Goal: Find specific page/section: Find specific page/section

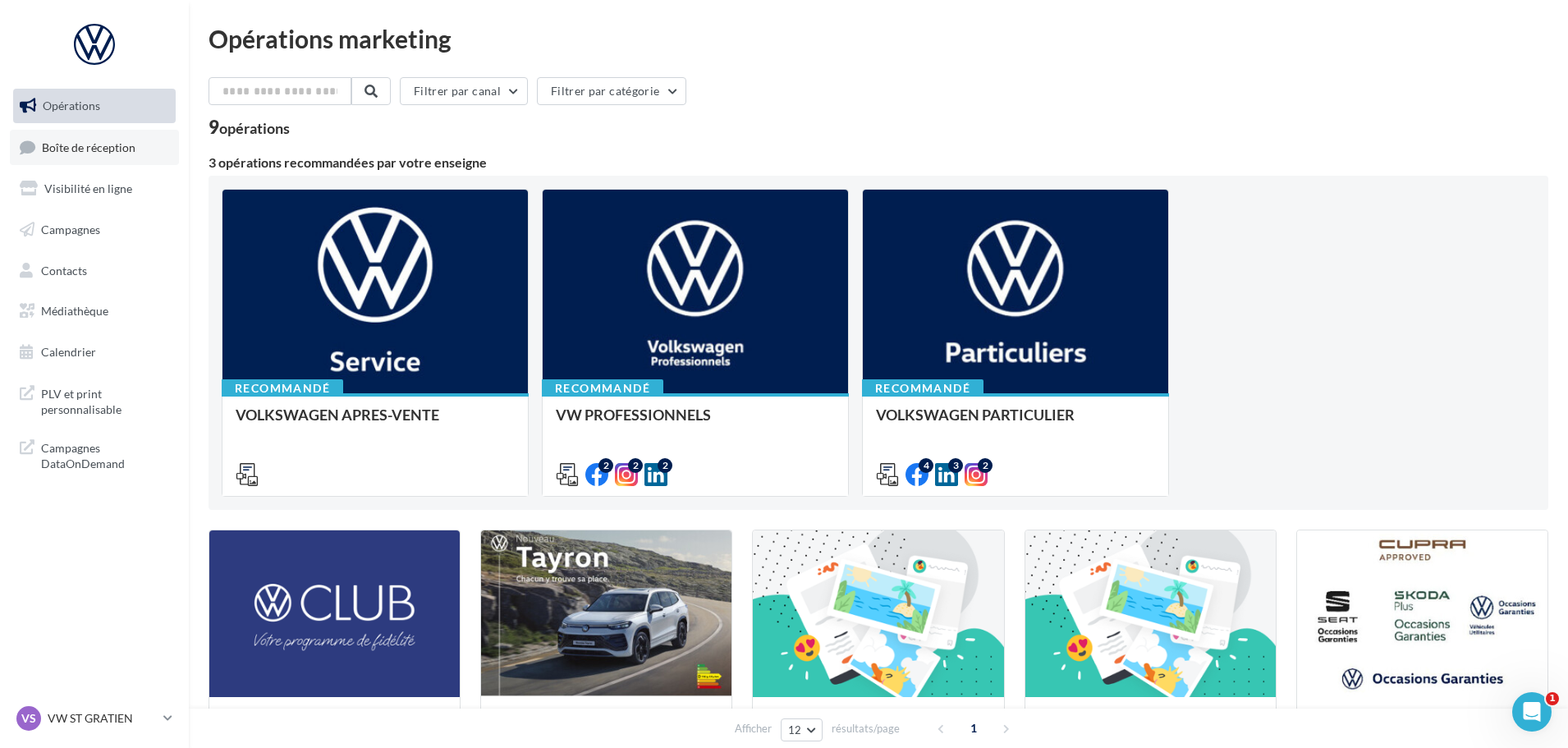
click at [81, 150] on span "Boîte de réception" at bounding box center [88, 146] width 93 height 14
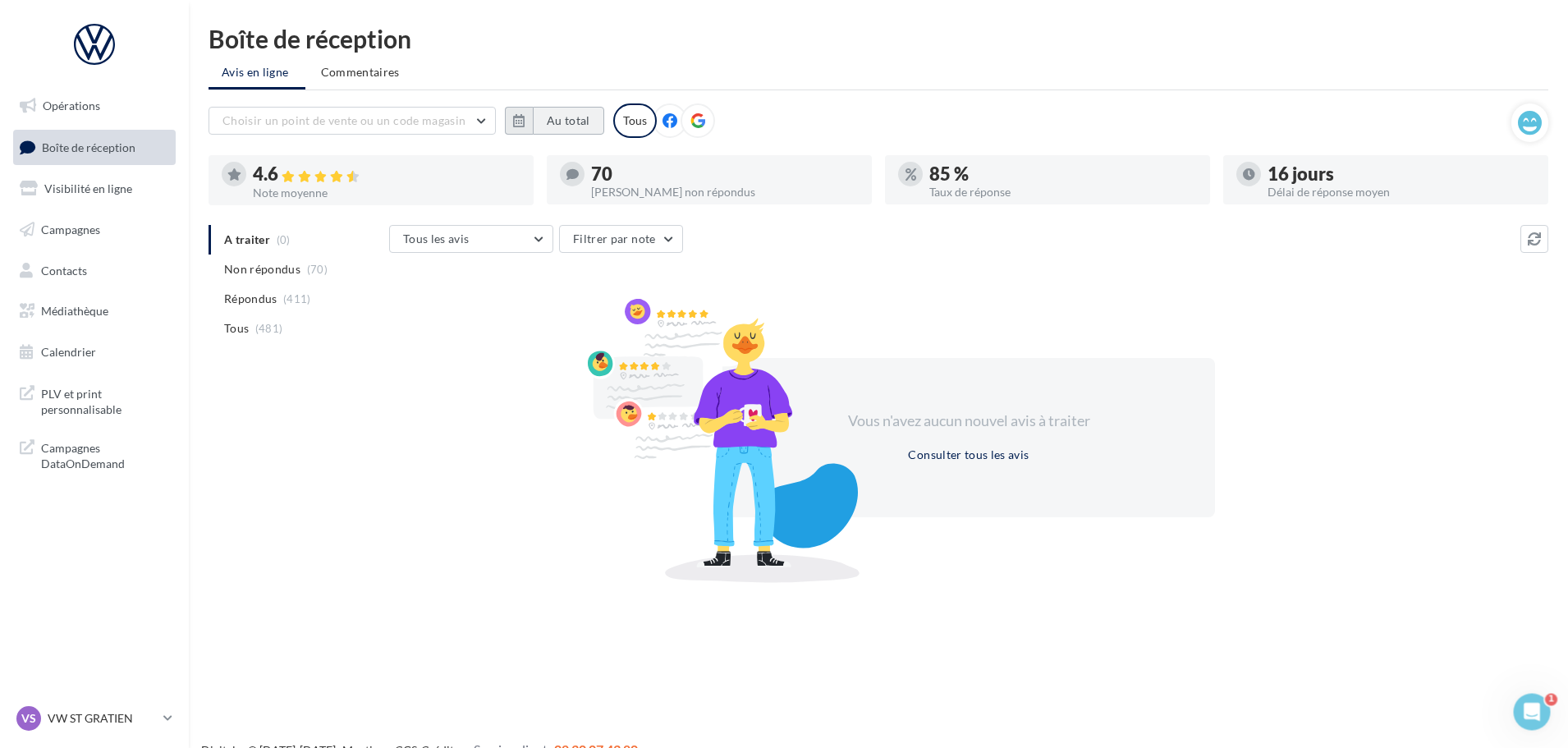
click at [574, 121] on button "Au total" at bounding box center [569, 120] width 72 height 28
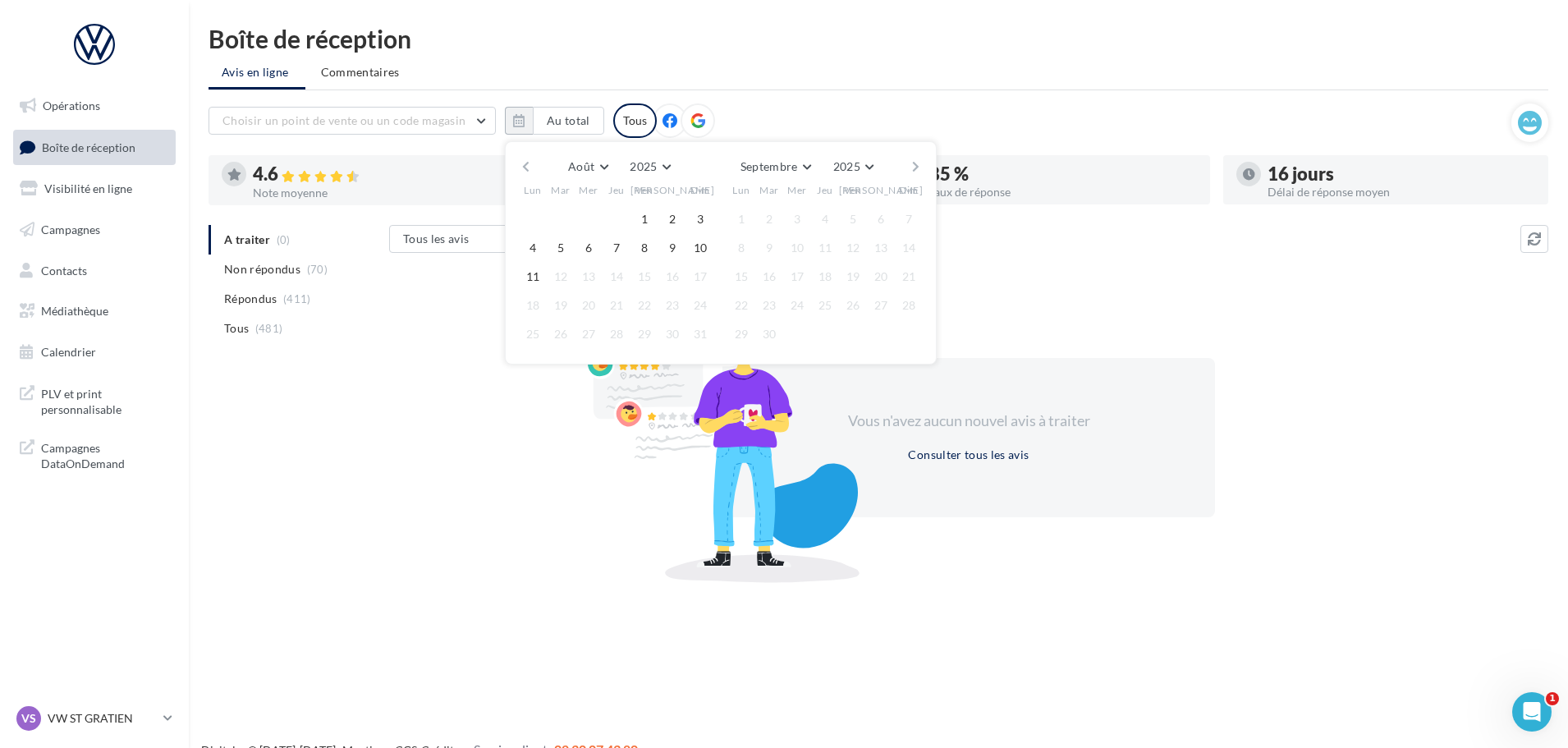
click at [522, 158] on button "button" at bounding box center [525, 167] width 14 height 23
click at [557, 211] on button "1" at bounding box center [561, 219] width 25 height 25
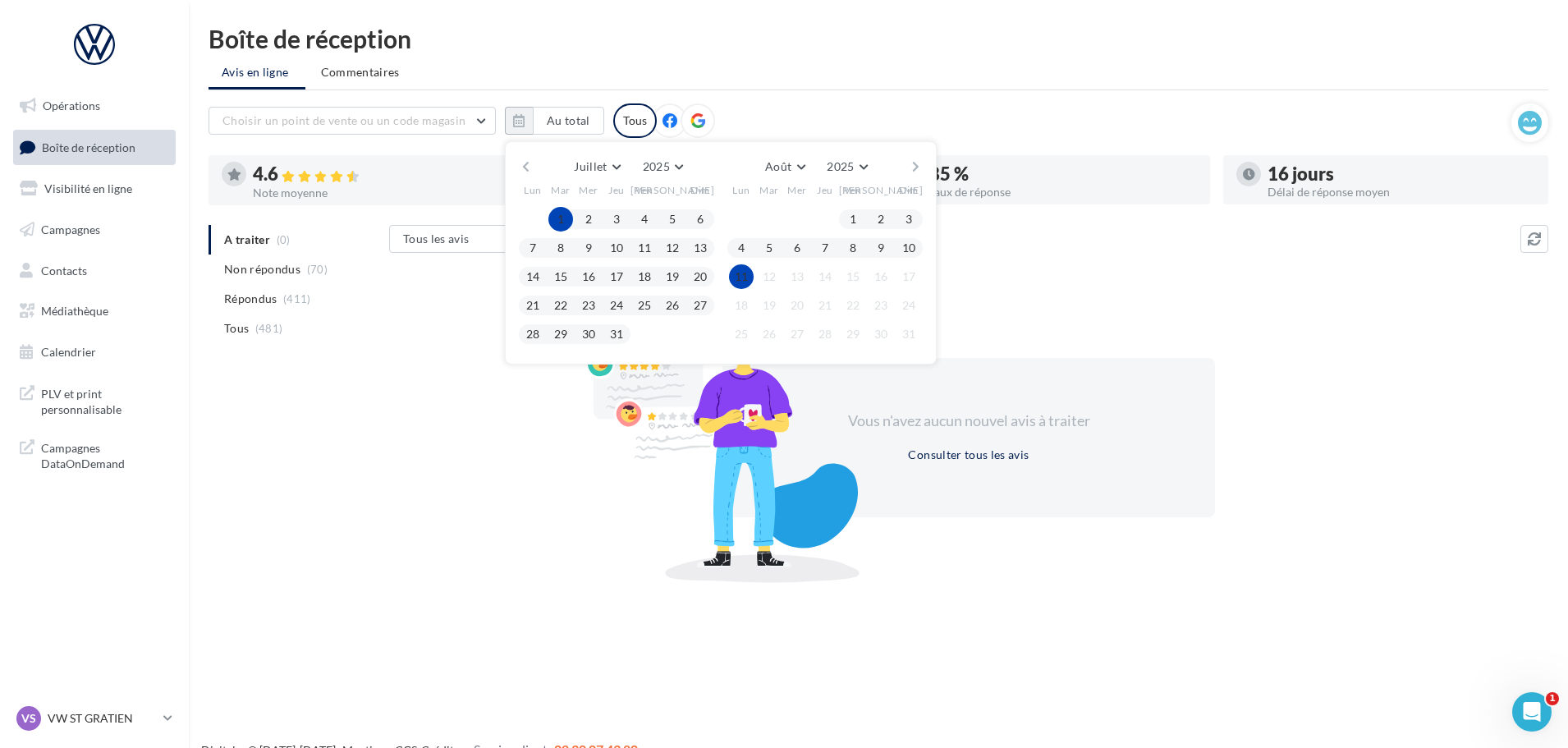
click at [737, 274] on button "11" at bounding box center [741, 277] width 25 height 25
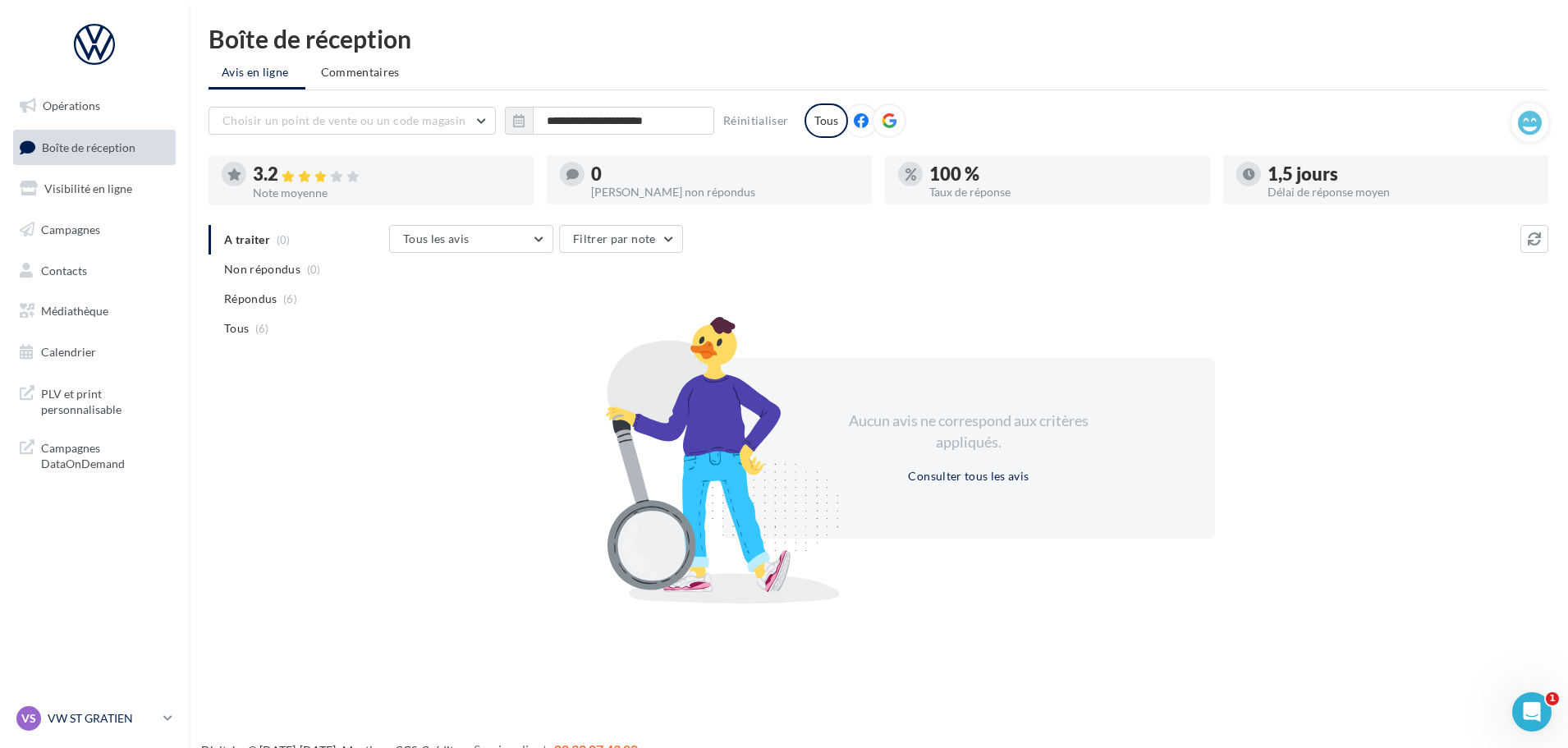
click at [93, 722] on p "VW ST GRATIEN" at bounding box center [102, 719] width 109 height 17
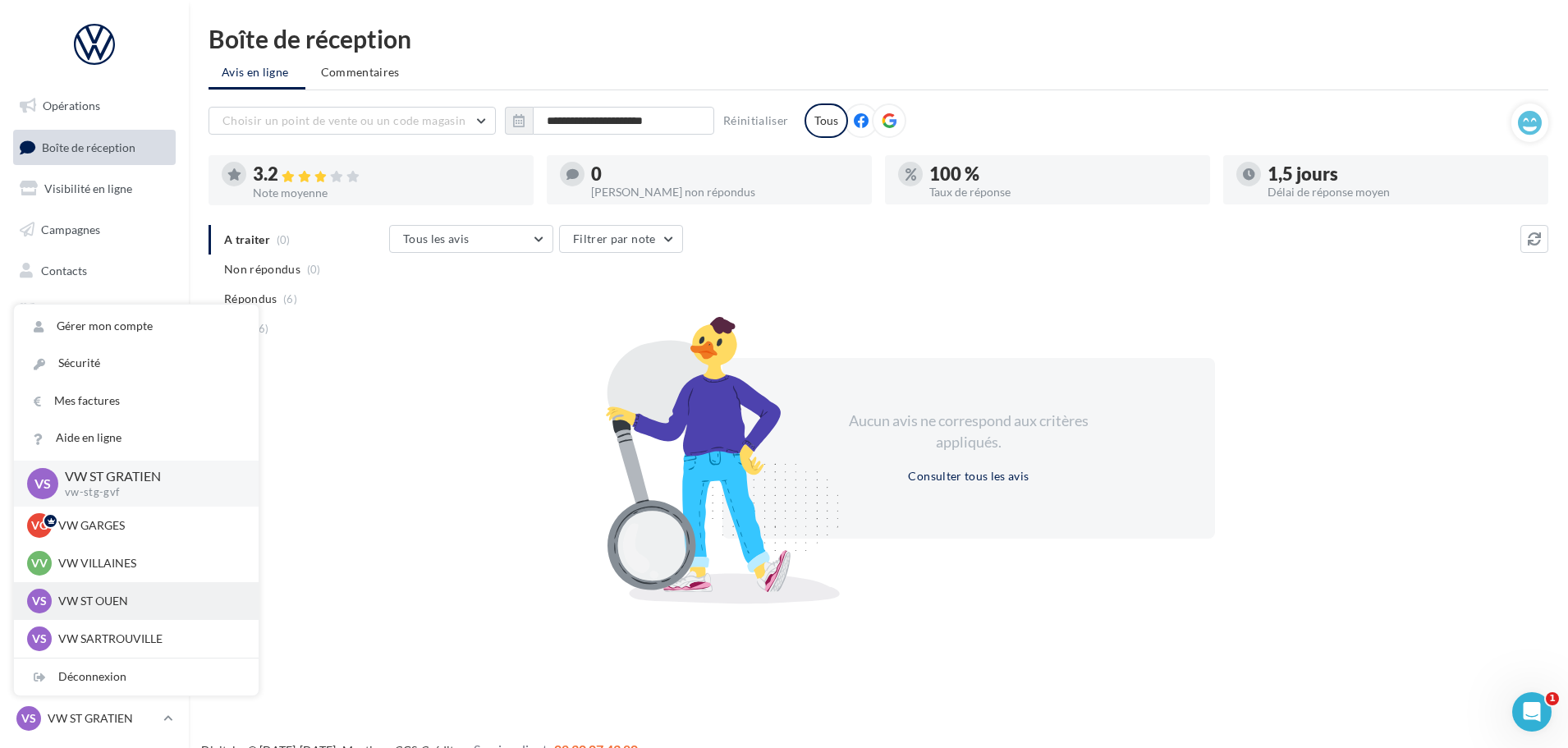
scroll to position [82, 0]
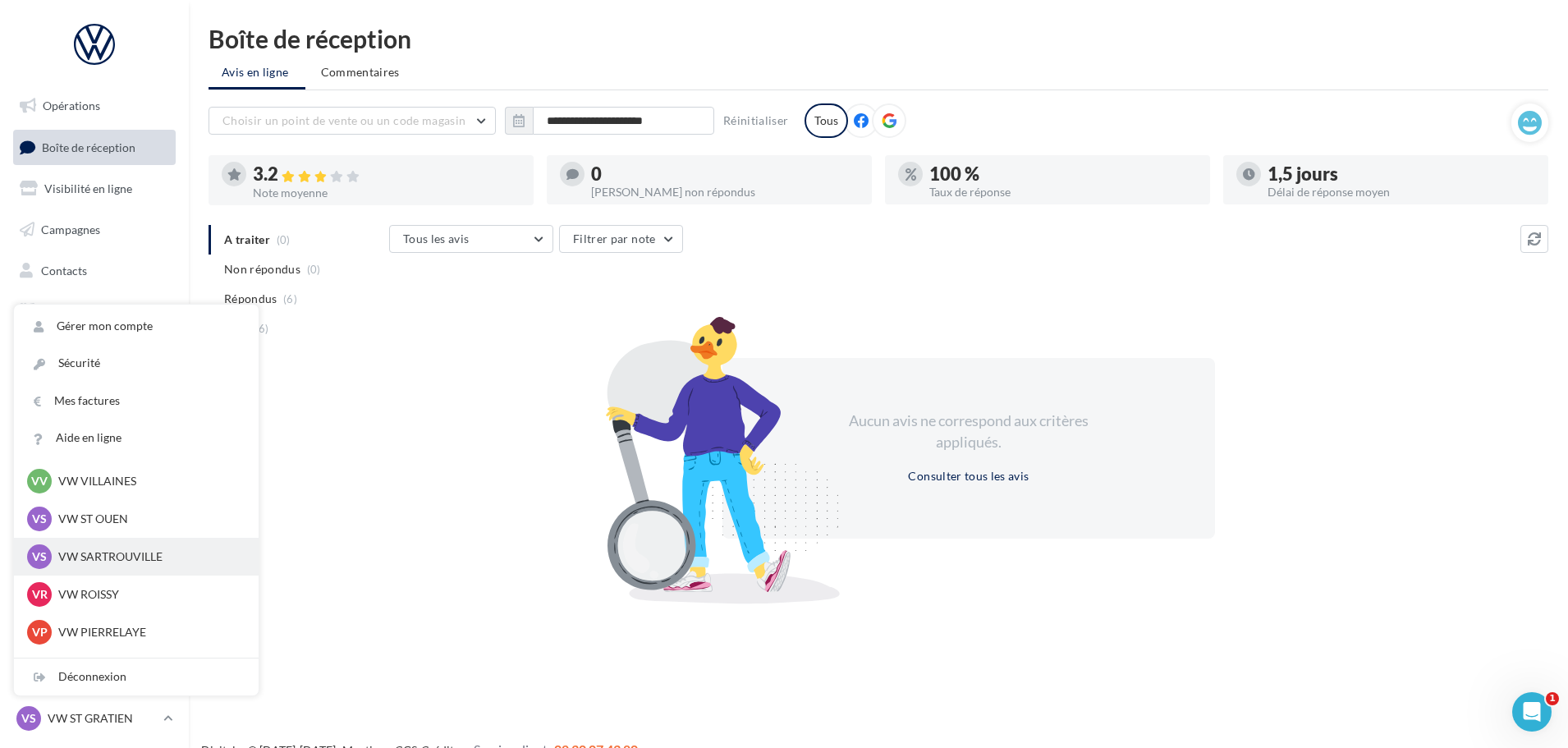
click at [118, 550] on p "VW SARTROUVILLE" at bounding box center [148, 557] width 181 height 17
